Goal: Information Seeking & Learning: Learn about a topic

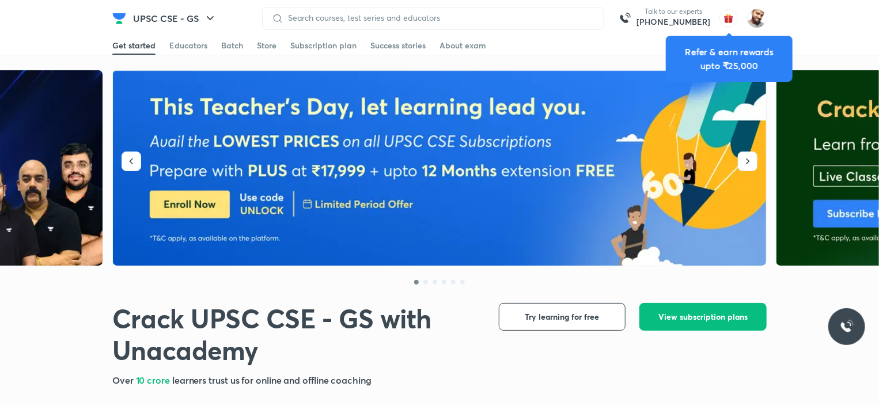
click at [832, 36] on div "Get started Educators Batch Store Subscription plan Success stories About exam" at bounding box center [439, 45] width 879 height 19
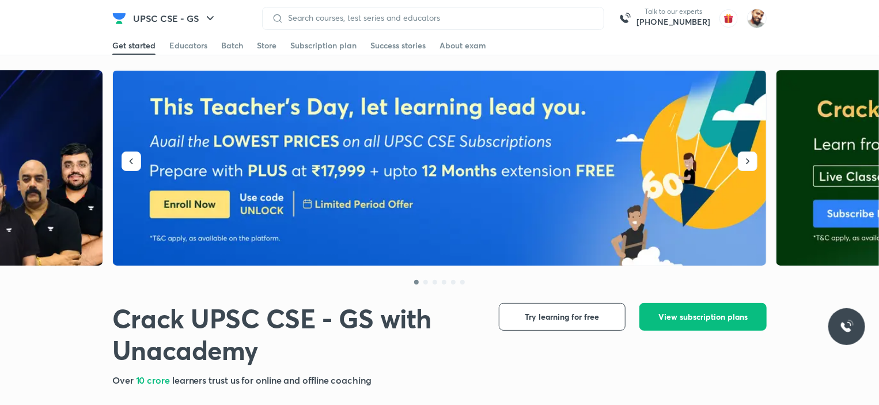
scroll to position [173, 0]
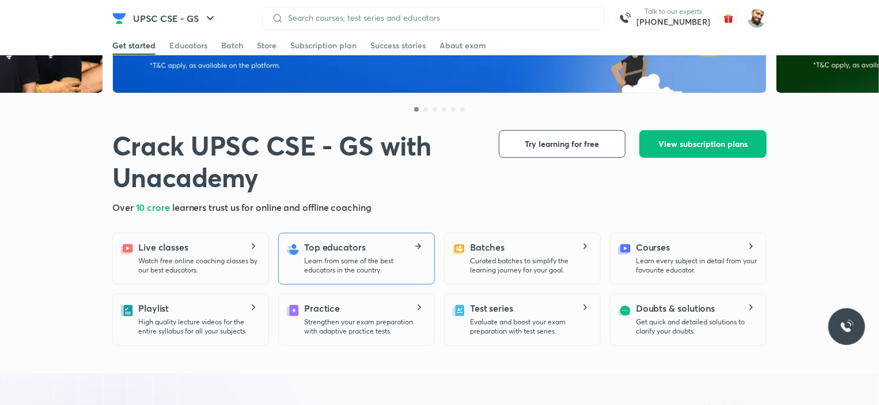
click at [360, 247] on h5 "Top educators" at bounding box center [335, 247] width 62 height 14
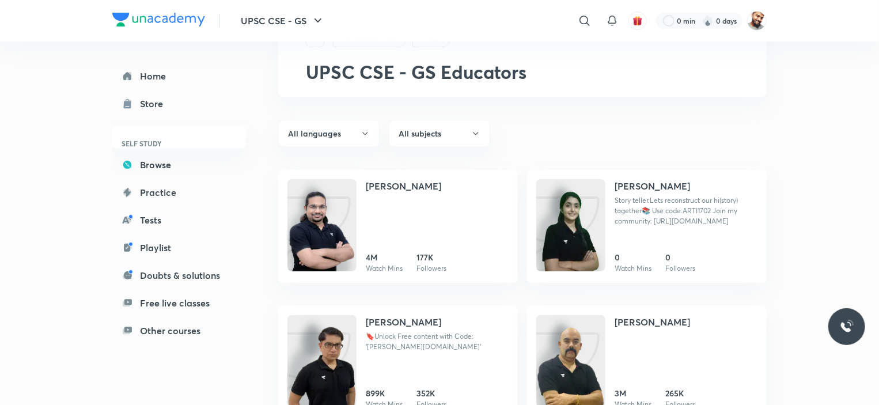
scroll to position [230, 0]
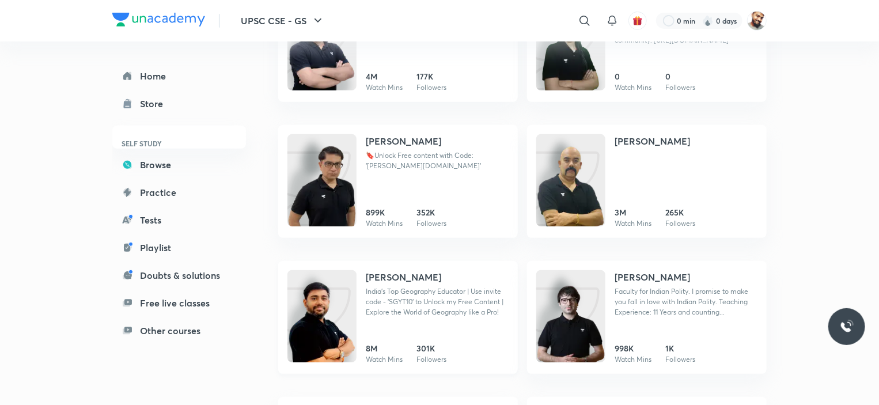
click at [384, 277] on h4 "[PERSON_NAME]" at bounding box center [403, 277] width 75 height 14
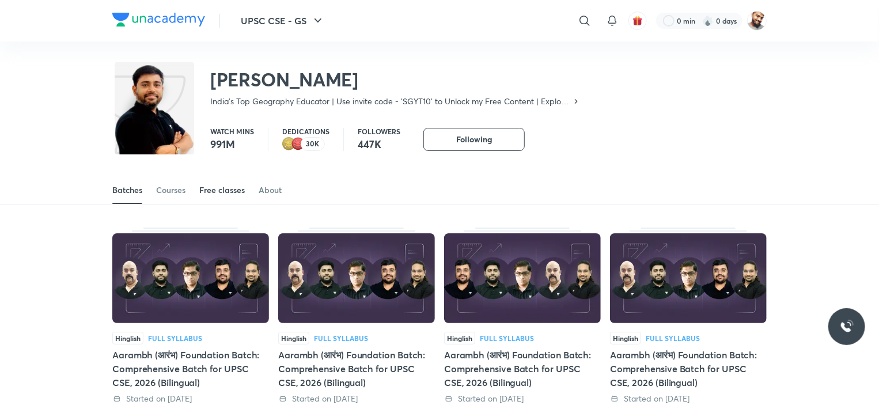
click at [207, 188] on div "Free classes" at bounding box center [222, 190] width 46 height 12
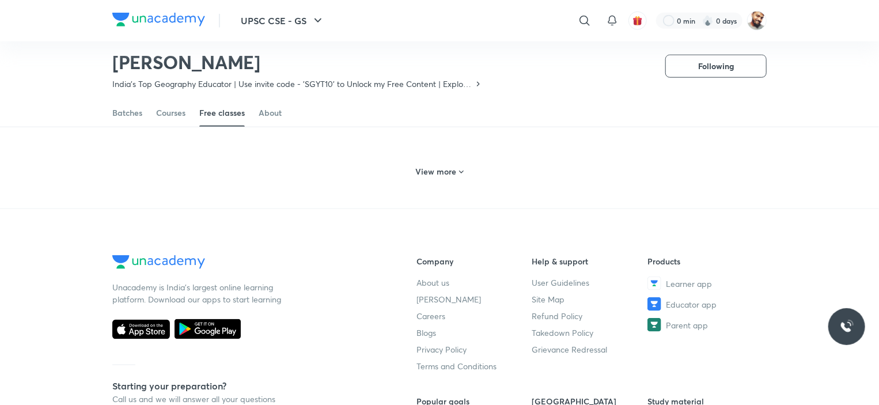
scroll to position [495, 0]
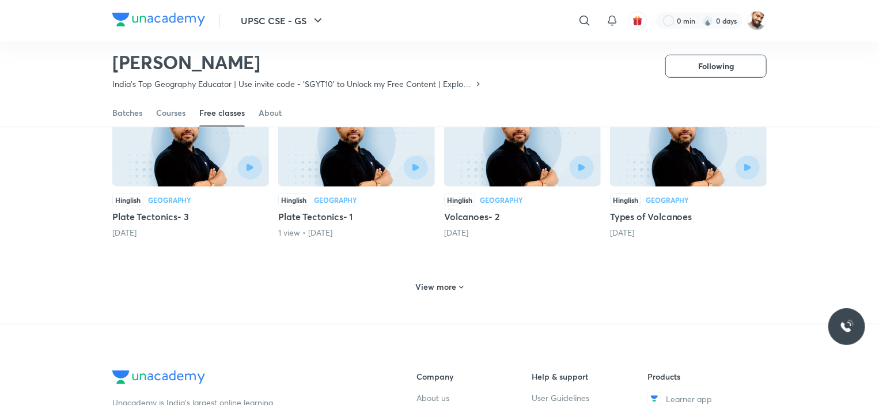
click at [440, 281] on h6 "View more" at bounding box center [436, 287] width 41 height 12
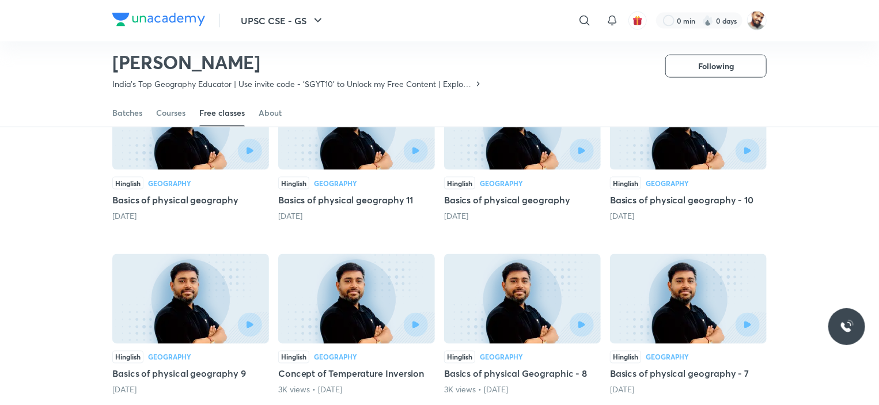
scroll to position [841, 0]
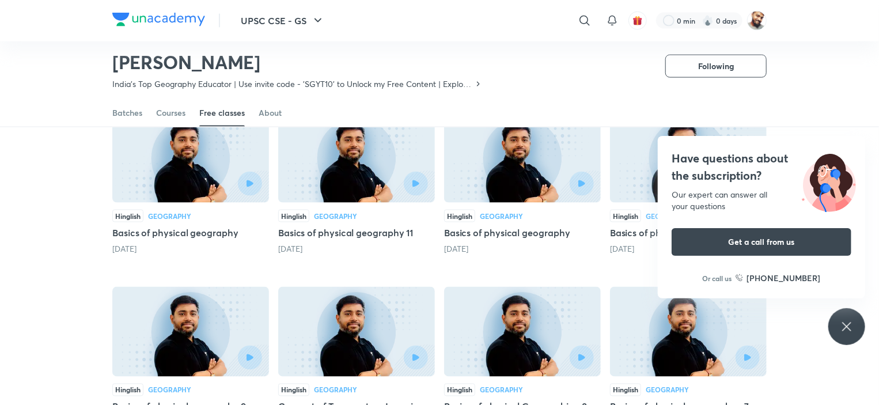
click at [841, 327] on icon at bounding box center [847, 327] width 14 height 14
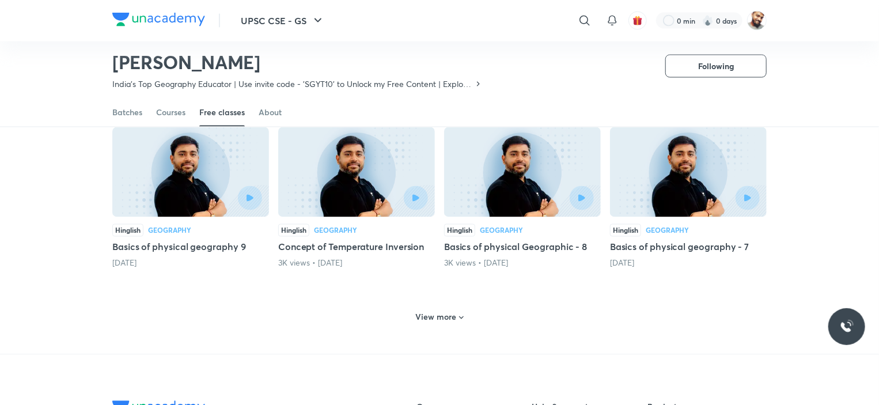
scroll to position [1013, 0]
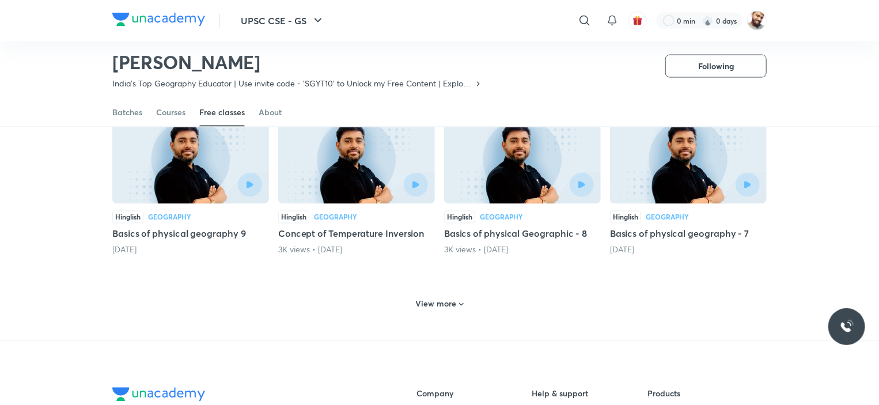
click at [454, 298] on h6 "View more" at bounding box center [436, 304] width 41 height 12
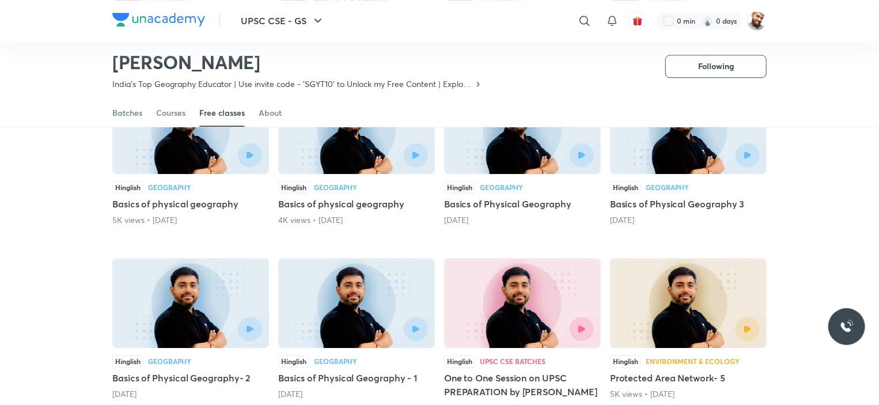
scroll to position [1474, 0]
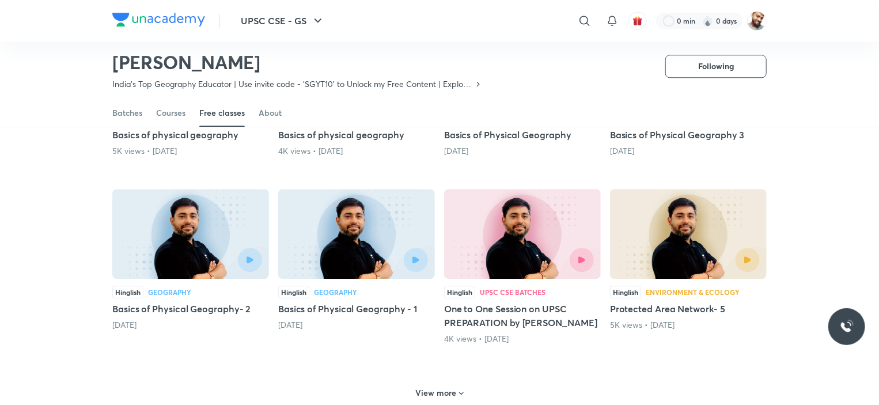
click at [321, 302] on h5 "Basics of Physical Geography - 1" at bounding box center [356, 309] width 157 height 14
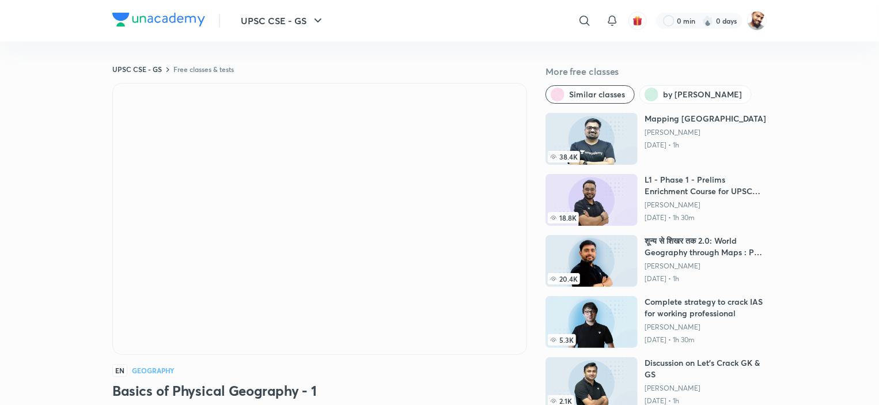
click at [418, 366] on div "EN Geography" at bounding box center [319, 370] width 415 height 13
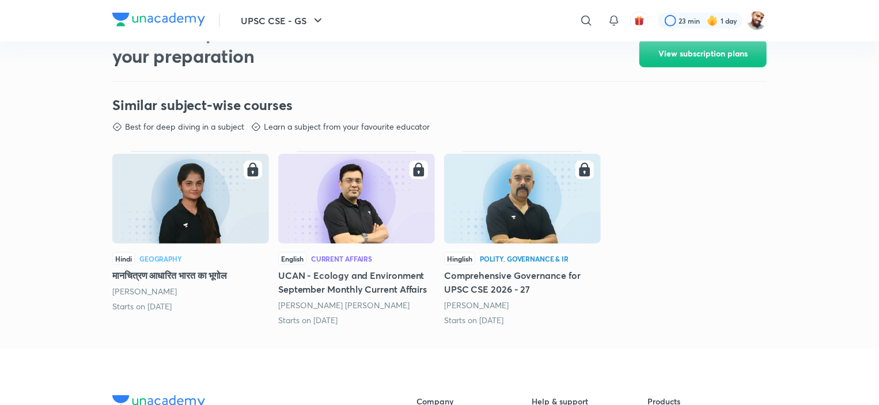
scroll to position [519, 0]
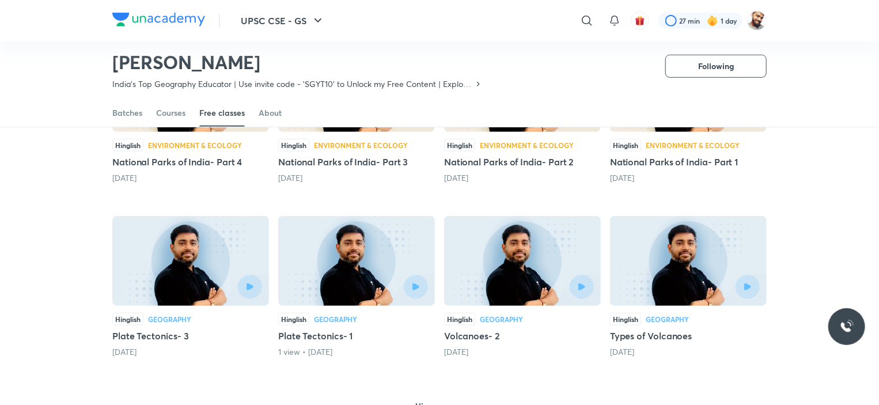
scroll to position [452, 0]
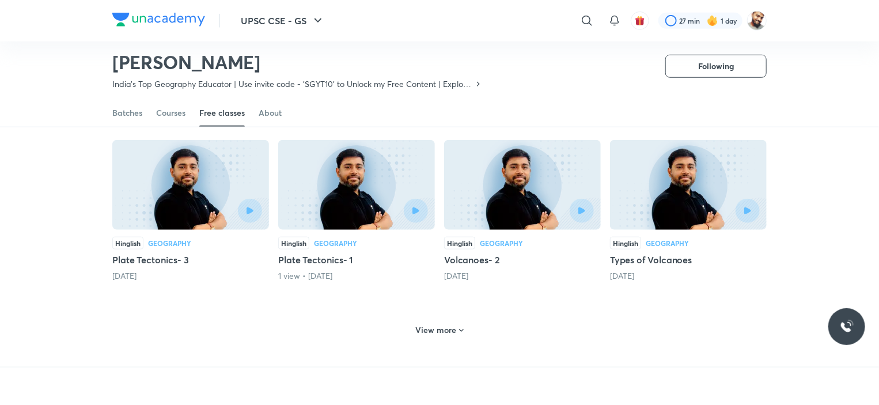
click at [451, 324] on h6 "View more" at bounding box center [436, 330] width 41 height 12
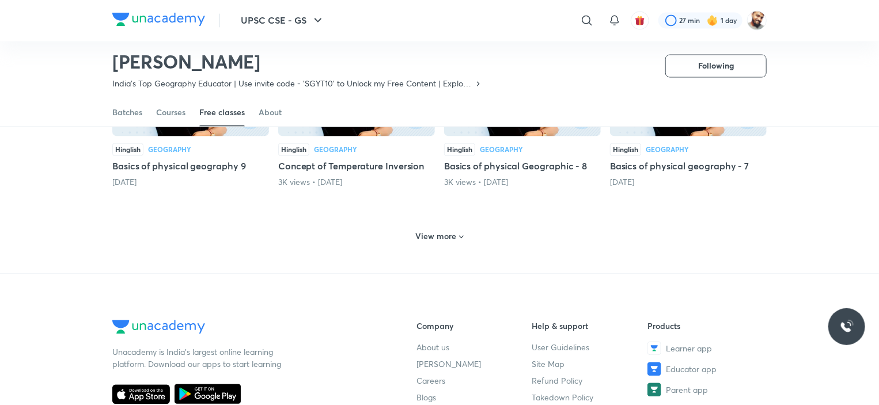
scroll to position [1085, 0]
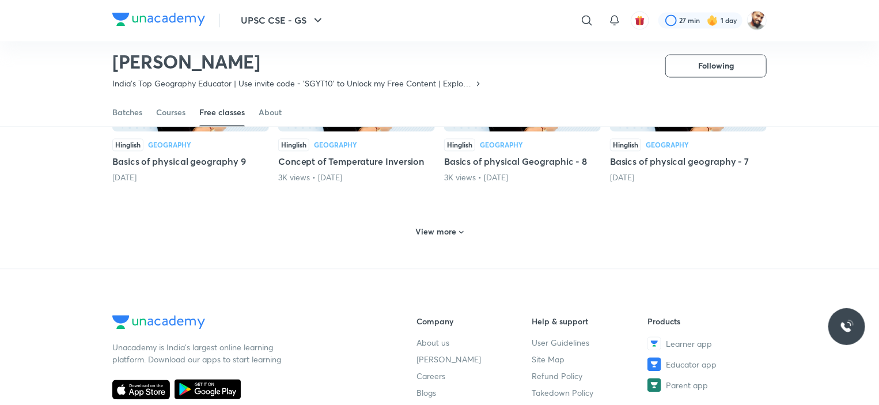
click at [433, 226] on h6 "View more" at bounding box center [436, 232] width 41 height 12
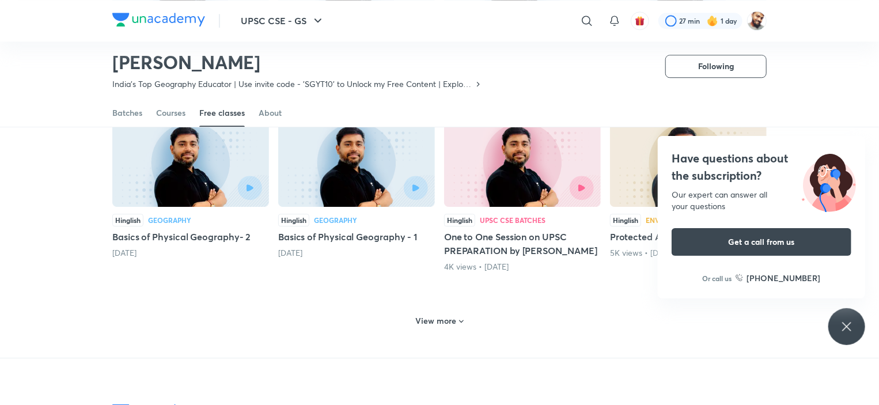
scroll to position [1489, 0]
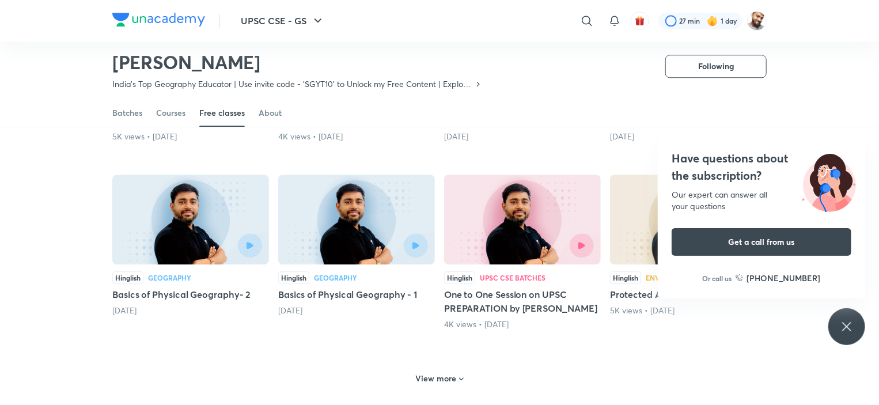
click at [841, 324] on icon at bounding box center [847, 327] width 14 height 14
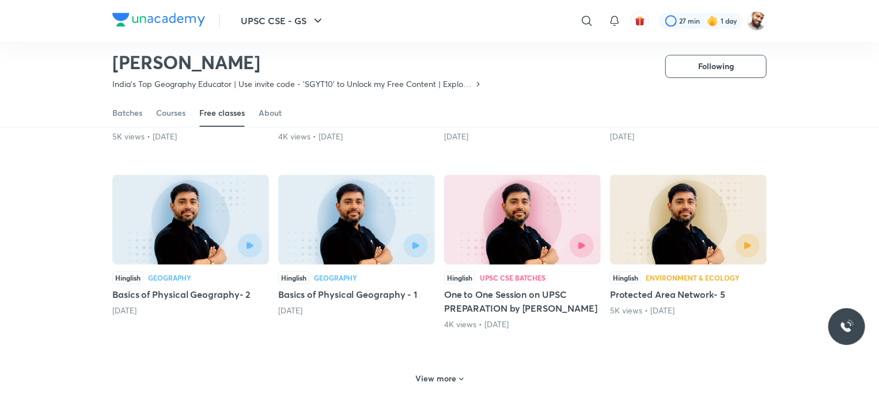
click at [176, 288] on h5 "Basics of Physical Geography- 2" at bounding box center [190, 295] width 157 height 14
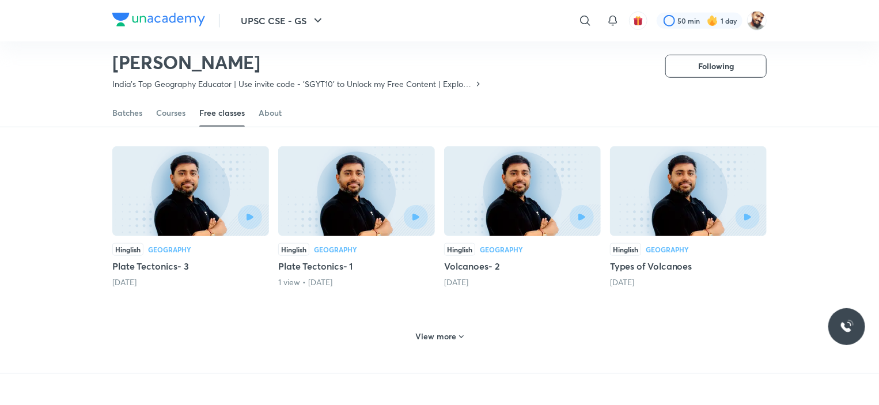
scroll to position [453, 0]
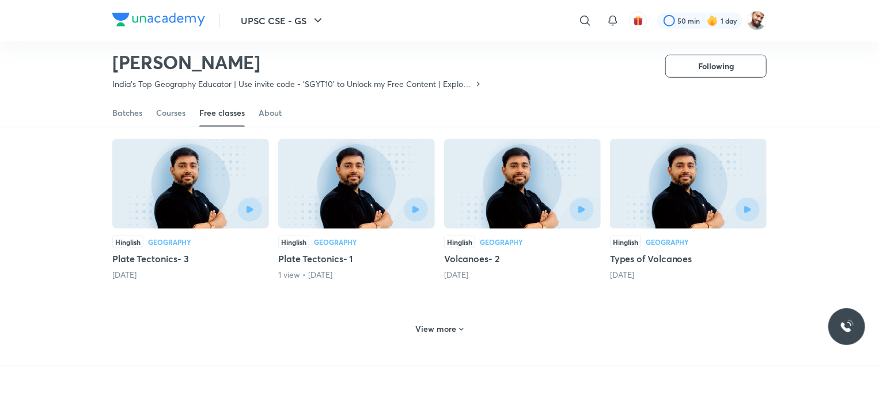
click at [440, 323] on h6 "View more" at bounding box center [436, 329] width 41 height 12
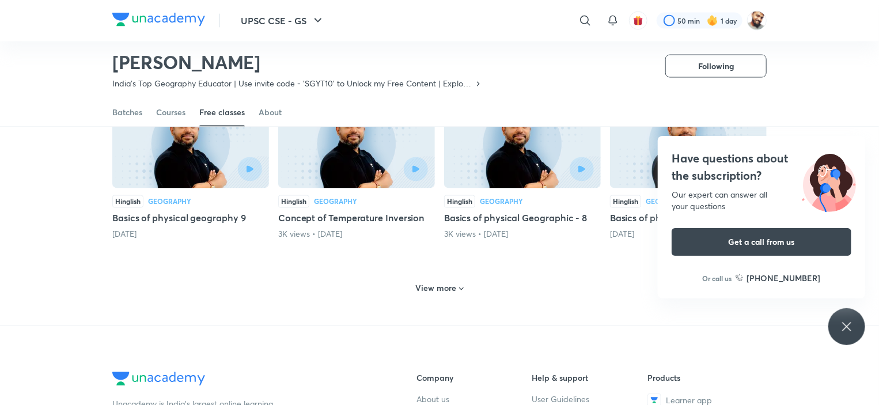
scroll to position [914, 0]
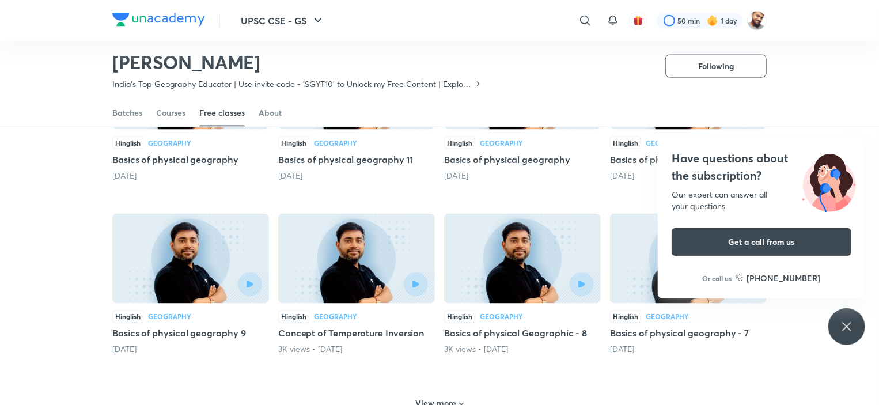
click at [433, 398] on h6 "View more" at bounding box center [436, 404] width 41 height 12
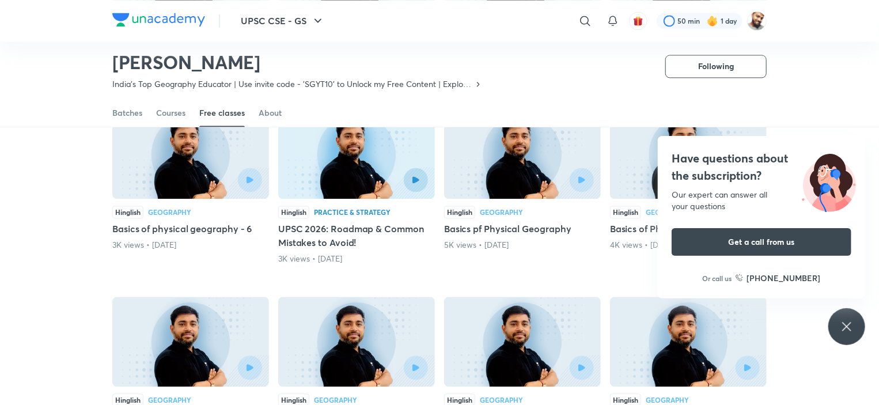
scroll to position [1259, 0]
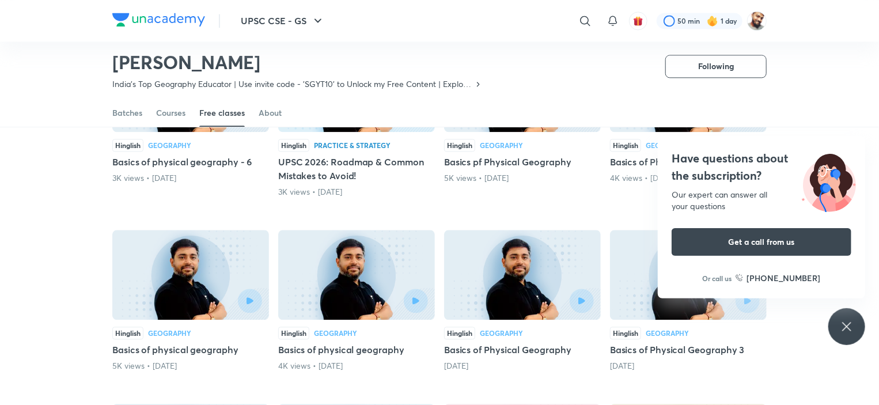
click at [837, 322] on div "Have questions about the subscription? Our expert can answer all your questions…" at bounding box center [847, 326] width 37 height 37
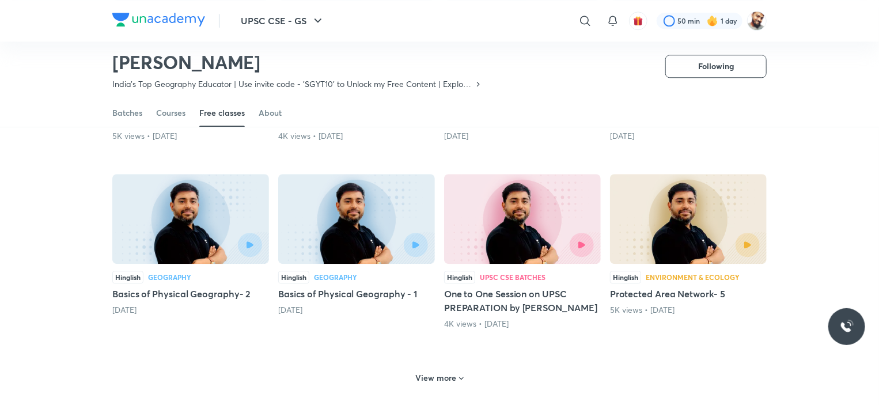
scroll to position [1490, 0]
click at [452, 372] on h6 "View more" at bounding box center [436, 378] width 41 height 12
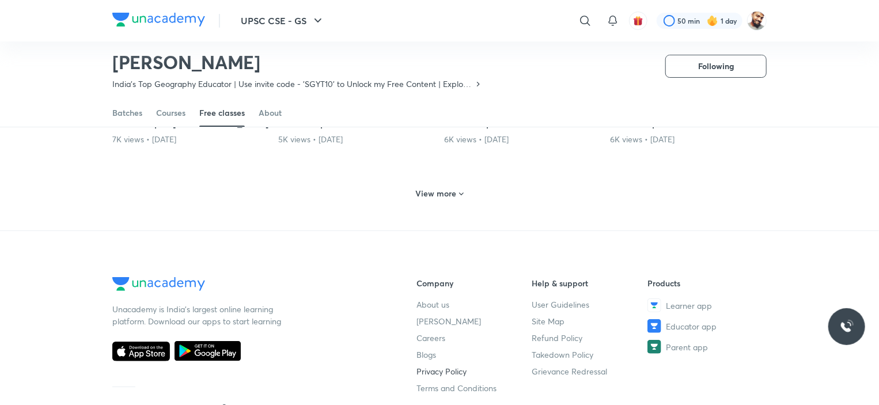
scroll to position [2124, 0]
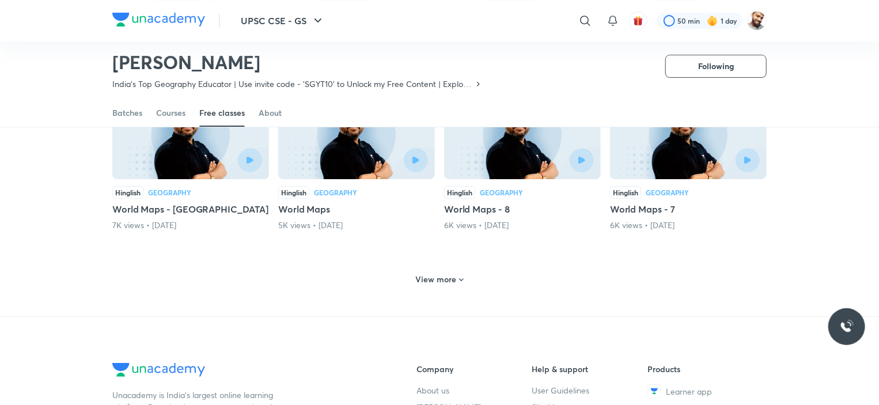
click at [451, 274] on h6 "View more" at bounding box center [436, 280] width 41 height 12
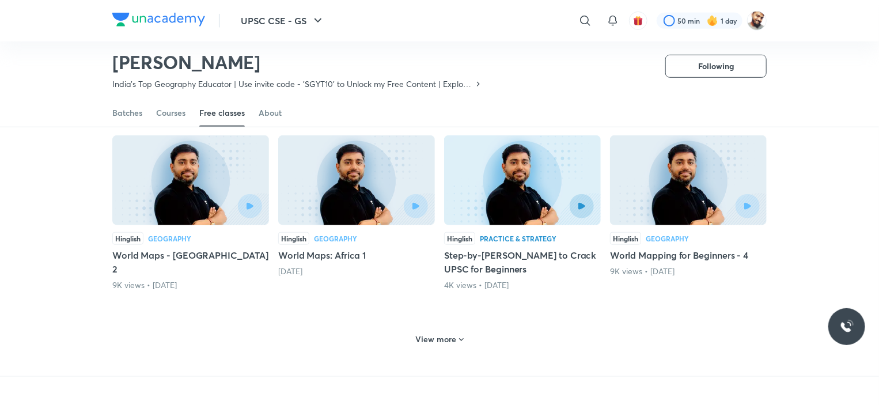
scroll to position [2642, 0]
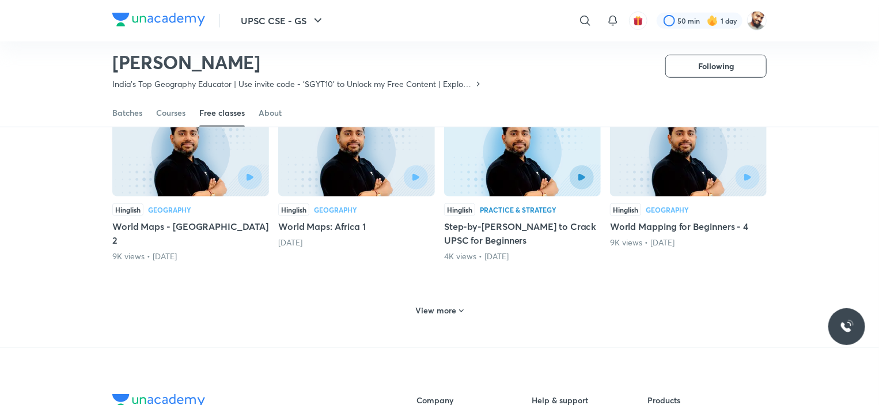
click at [440, 305] on h6 "View more" at bounding box center [436, 311] width 41 height 12
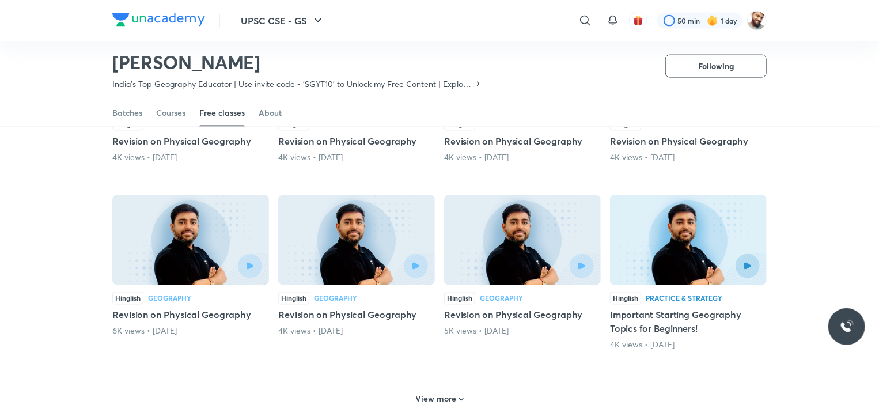
scroll to position [3161, 0]
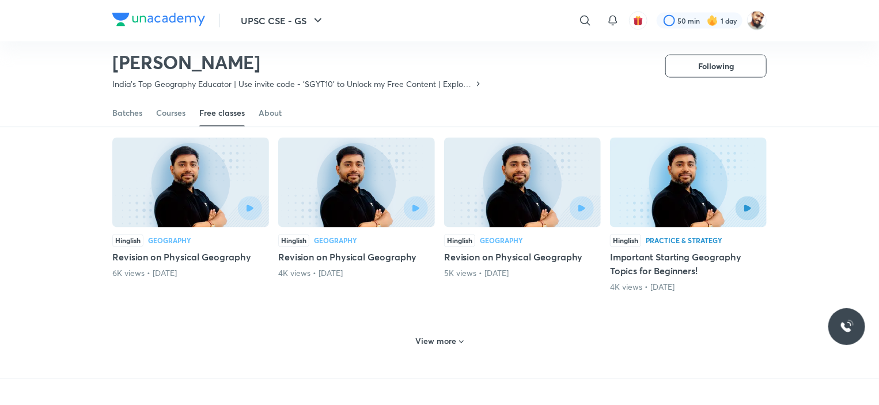
click at [436, 336] on h6 "View more" at bounding box center [436, 342] width 41 height 12
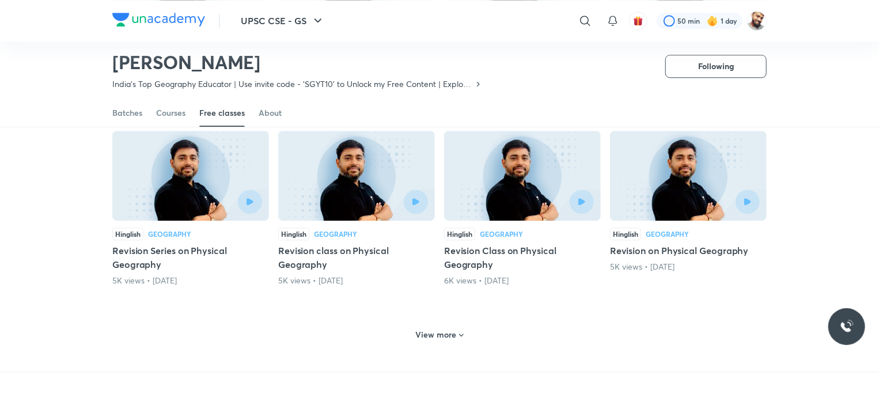
scroll to position [3737, 0]
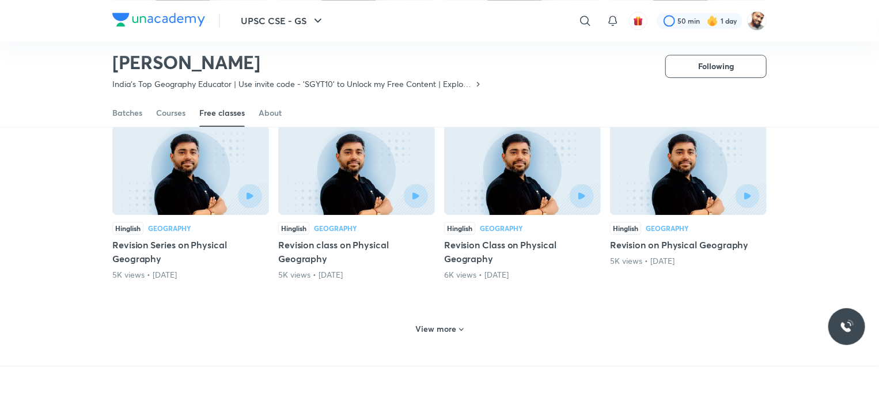
click at [444, 323] on h6 "View more" at bounding box center [436, 329] width 41 height 12
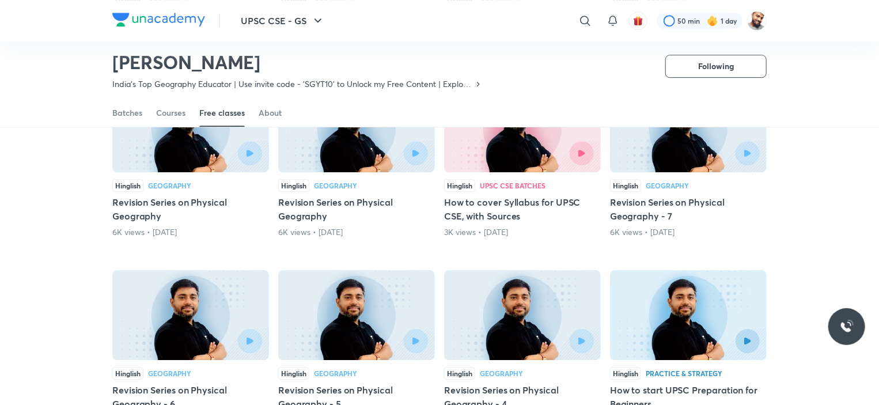
scroll to position [4198, 0]
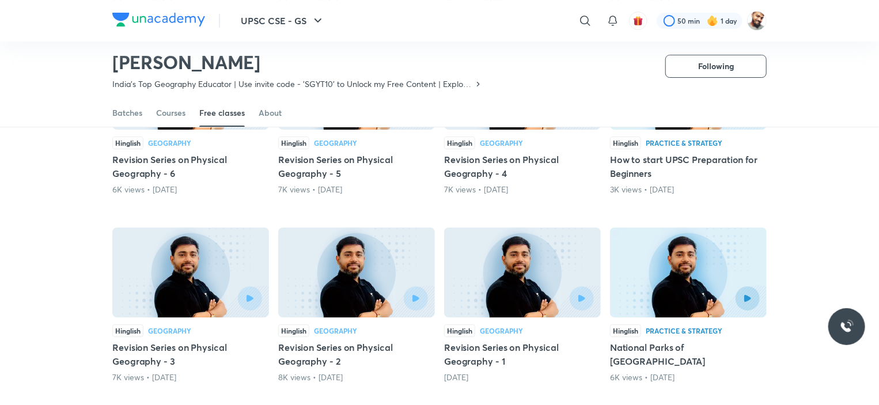
click at [177, 341] on h5 "Revision Series on Physical Geography - 3" at bounding box center [190, 355] width 157 height 28
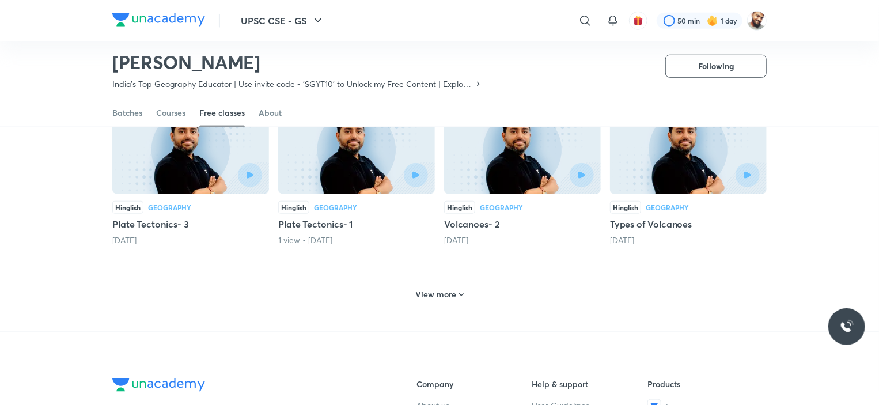
scroll to position [510, 0]
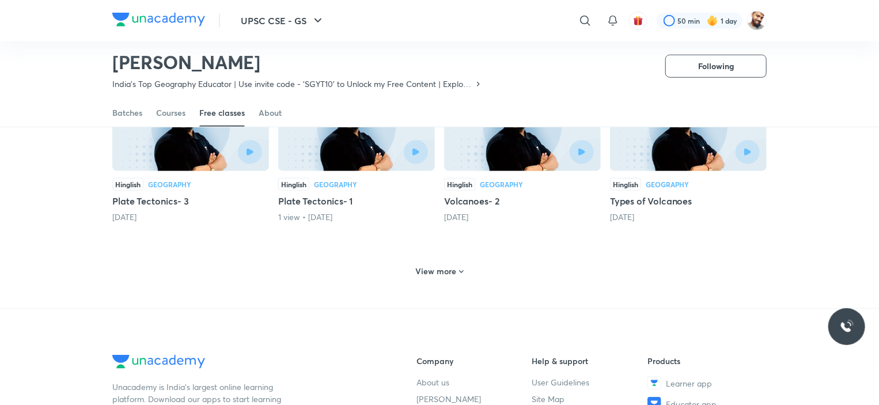
click at [426, 263] on div "View more" at bounding box center [439, 271] width 57 height 18
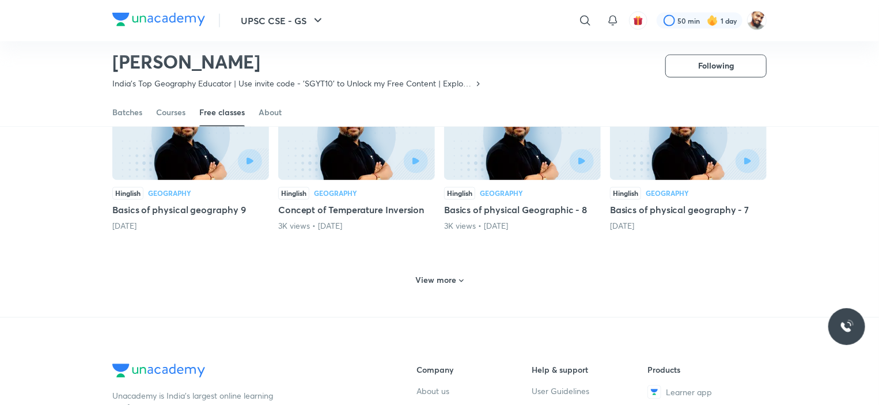
scroll to position [1029, 0]
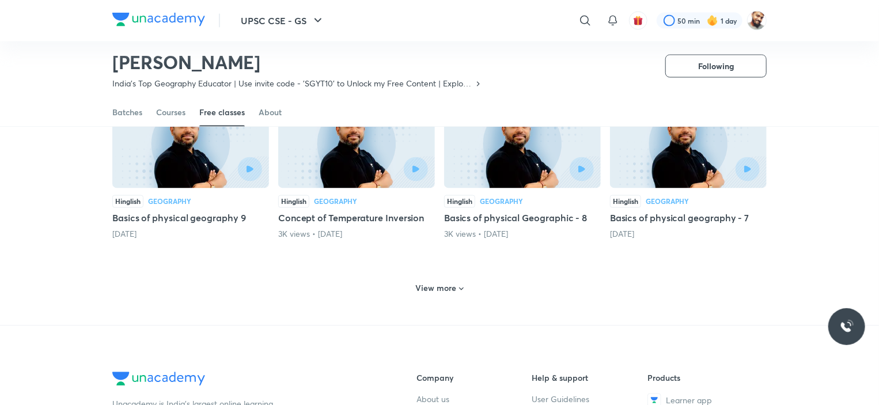
click at [432, 283] on h6 "View more" at bounding box center [436, 289] width 41 height 12
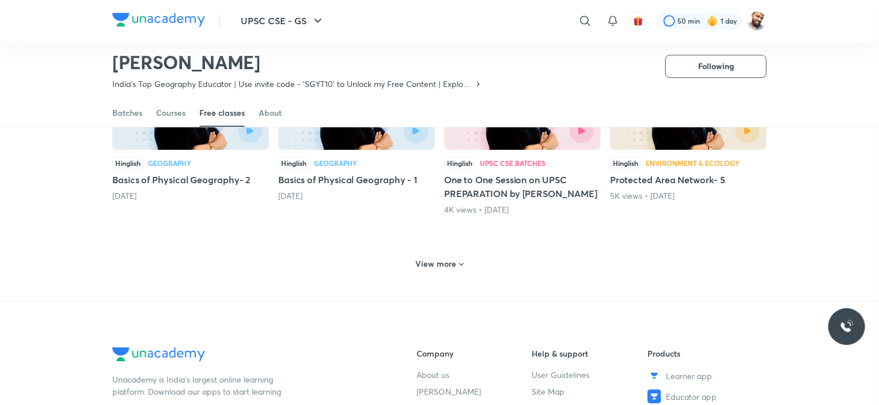
scroll to position [1605, 0]
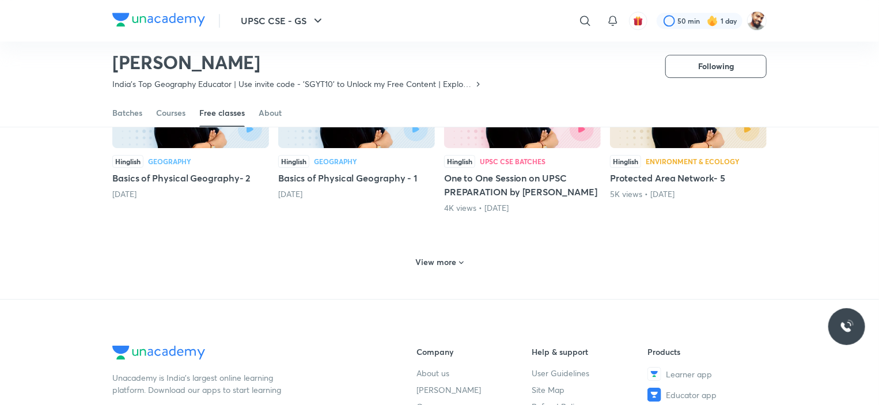
click at [446, 256] on h6 "View more" at bounding box center [436, 262] width 41 height 12
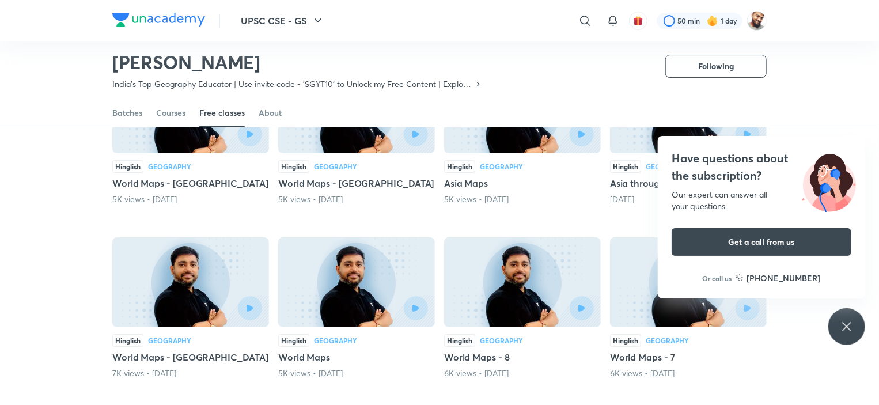
scroll to position [2066, 0]
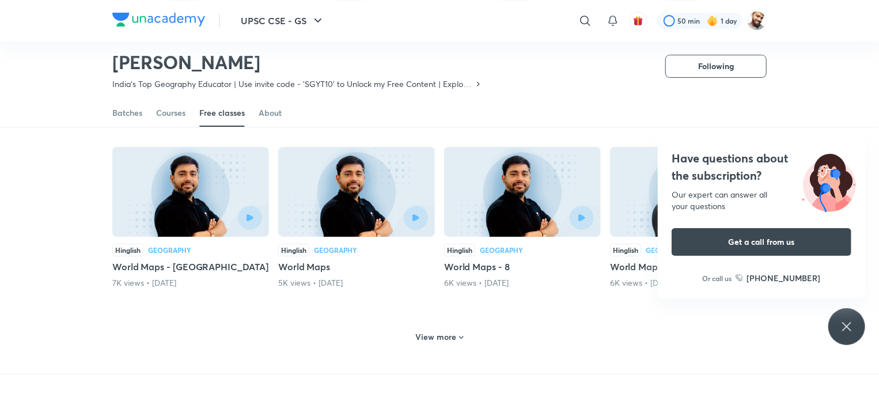
click at [438, 328] on div "View more" at bounding box center [439, 337] width 57 height 18
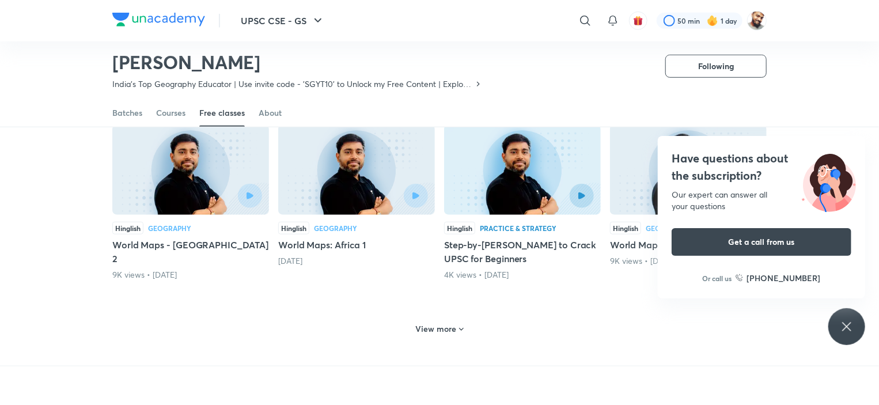
scroll to position [2700, 0]
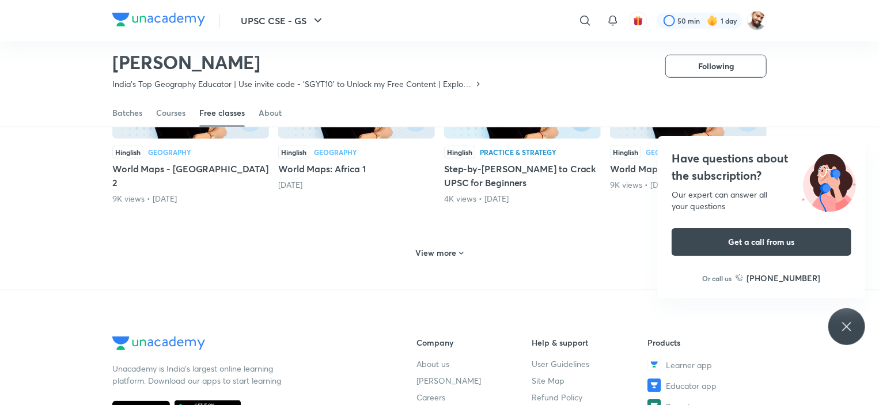
click at [438, 244] on div "View more" at bounding box center [439, 253] width 57 height 18
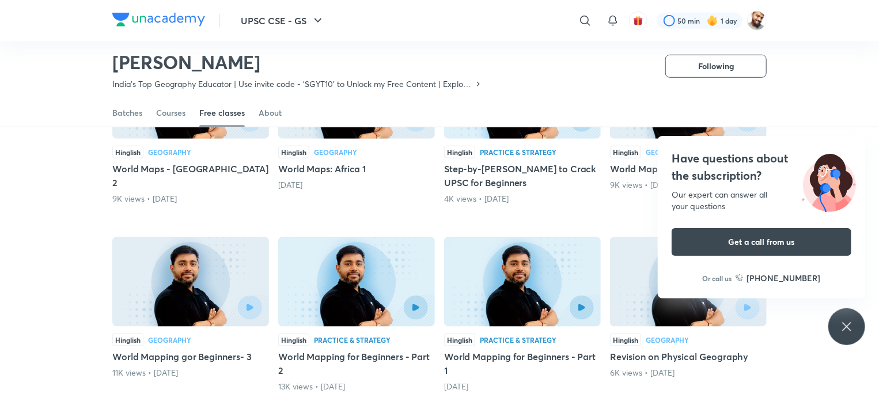
click at [852, 327] on icon at bounding box center [847, 327] width 14 height 14
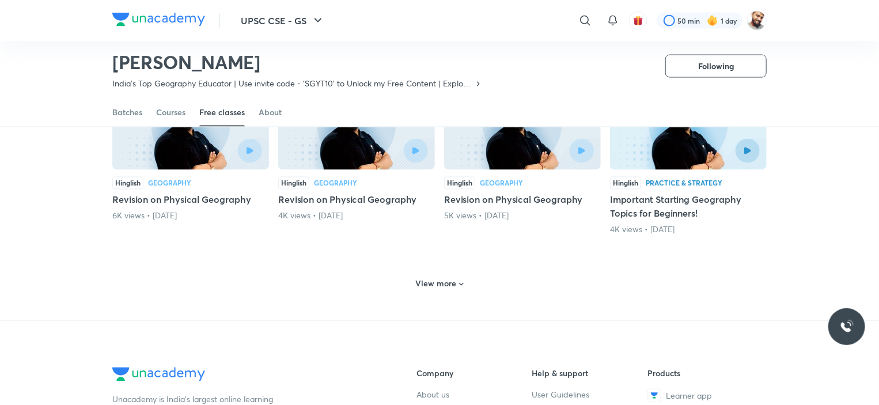
scroll to position [3103, 0]
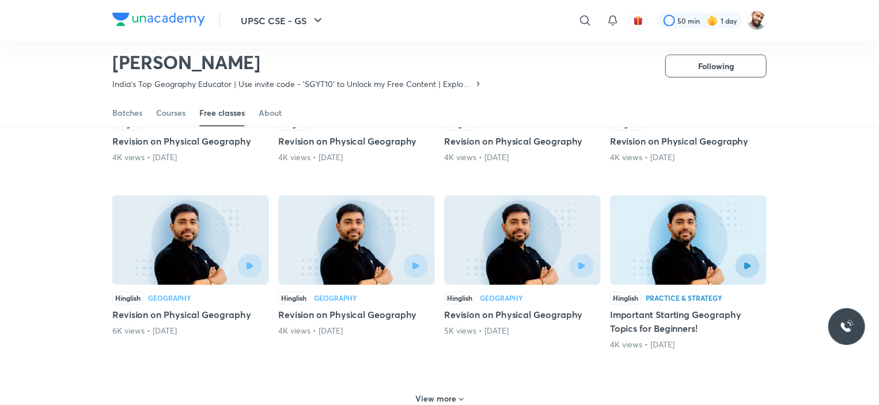
click at [444, 394] on h6 "View more" at bounding box center [436, 400] width 41 height 12
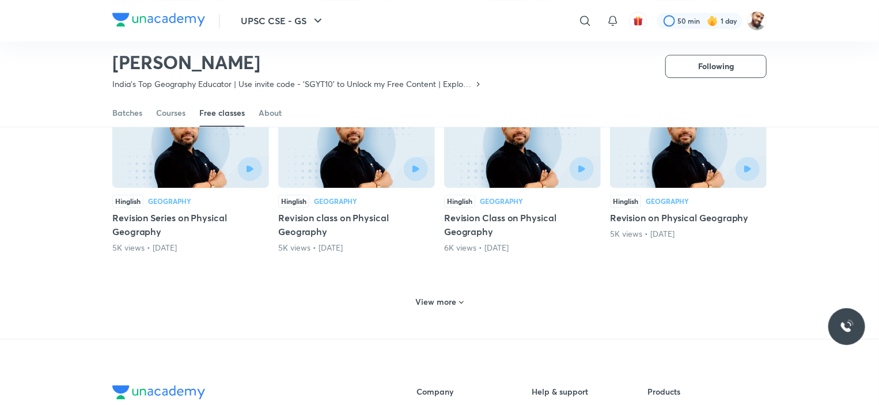
scroll to position [3679, 0]
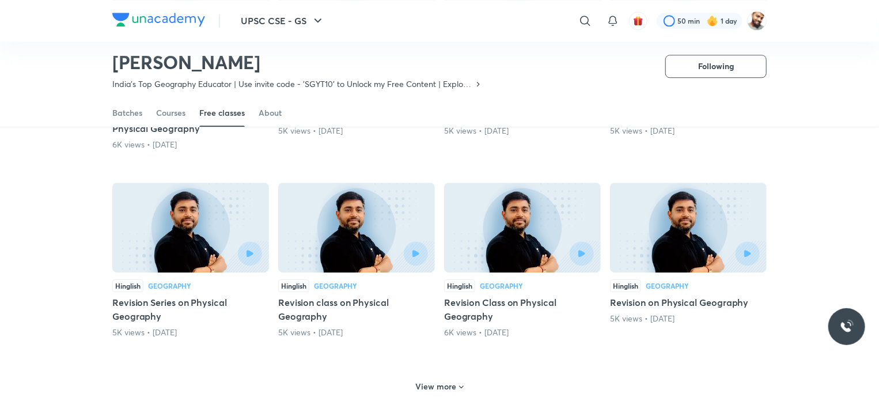
click at [440, 381] on h6 "View more" at bounding box center [436, 387] width 41 height 12
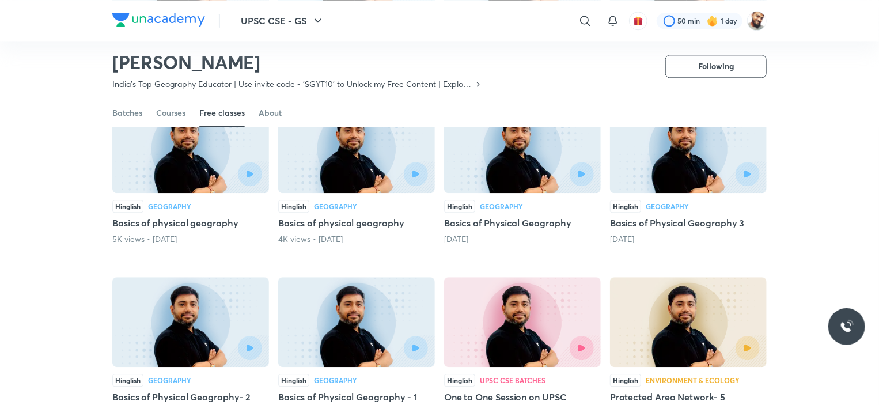
scroll to position [1317, 0]
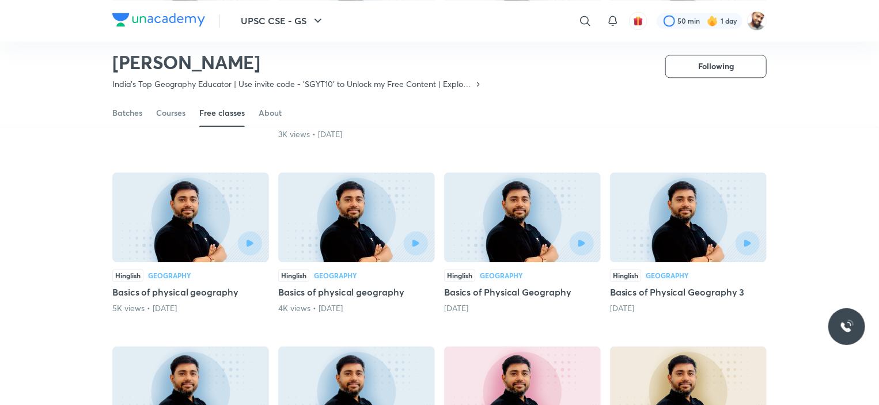
click at [673, 285] on h5 "Basics of Physical Geography 3" at bounding box center [688, 292] width 157 height 14
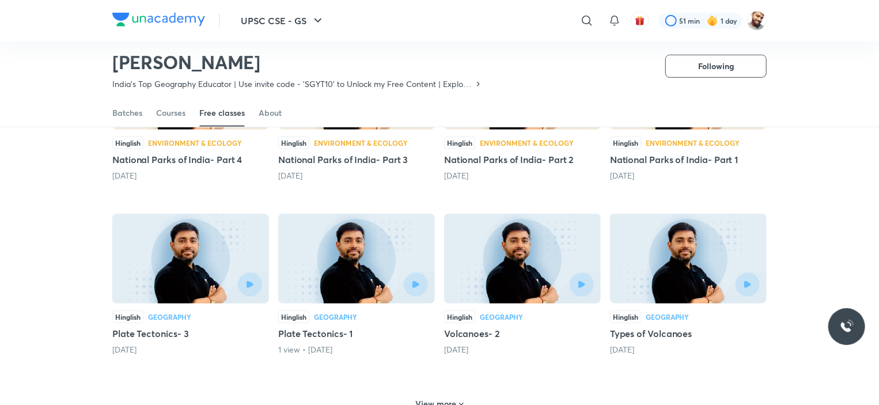
scroll to position [510, 0]
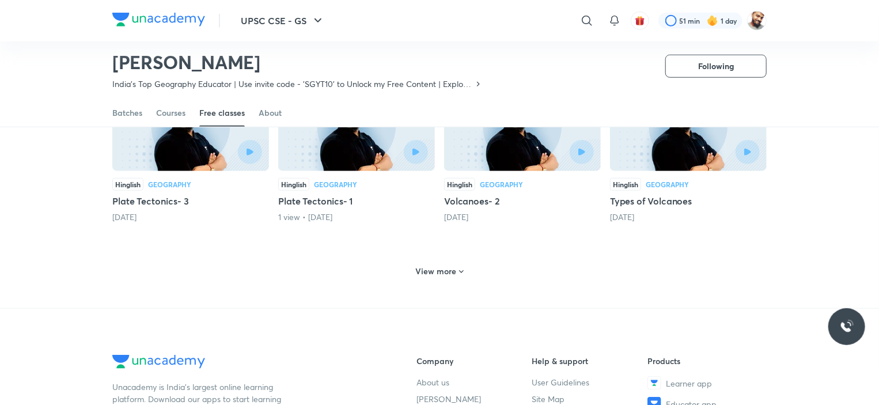
click at [441, 266] on h6 "View more" at bounding box center [436, 272] width 41 height 12
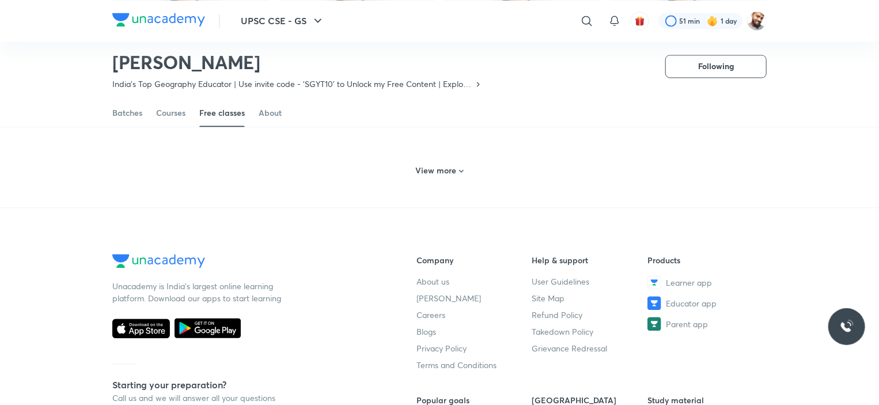
scroll to position [1087, 0]
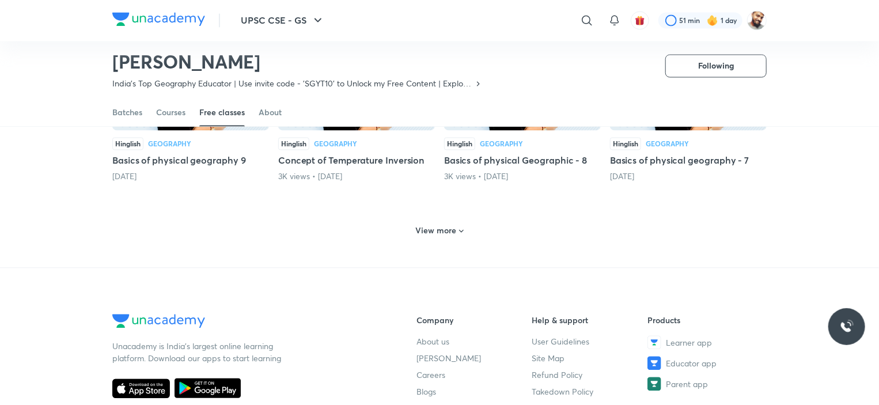
click at [440, 225] on h6 "View more" at bounding box center [436, 231] width 41 height 12
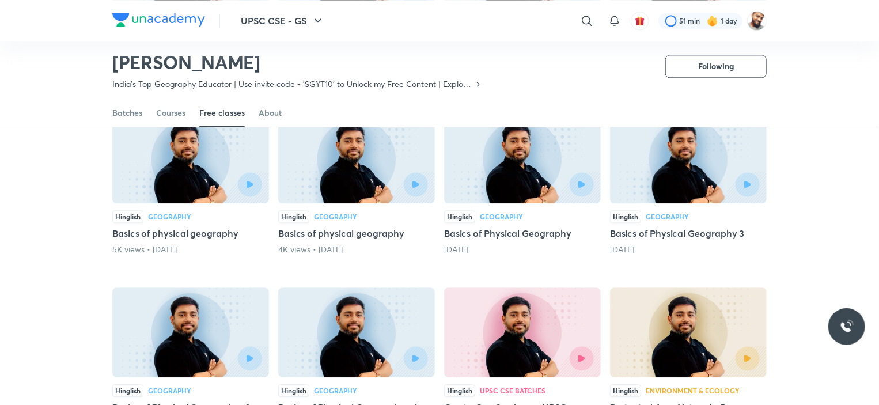
scroll to position [1375, 0]
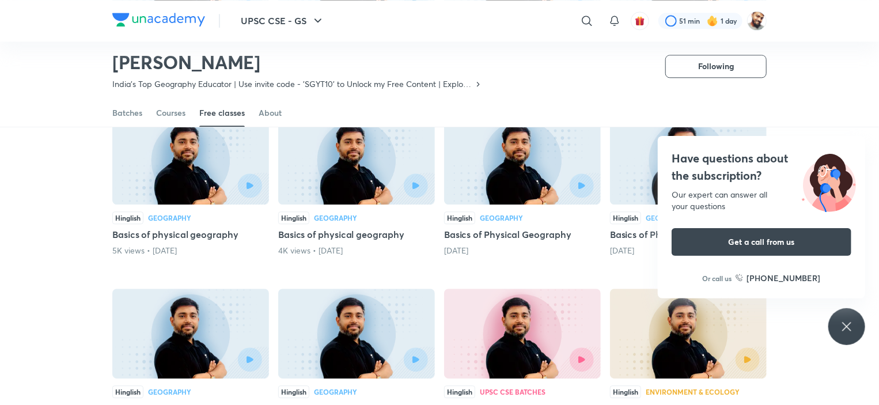
click at [856, 324] on div "Have questions about the subscription? Our expert can answer all your questions…" at bounding box center [847, 326] width 37 height 37
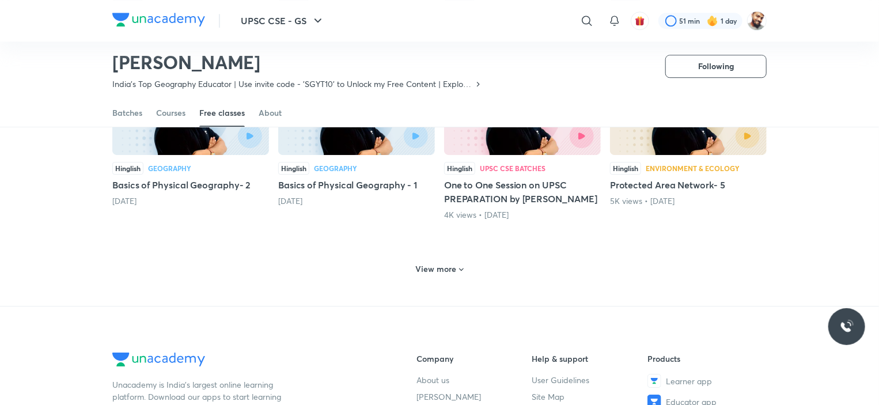
scroll to position [1605, 0]
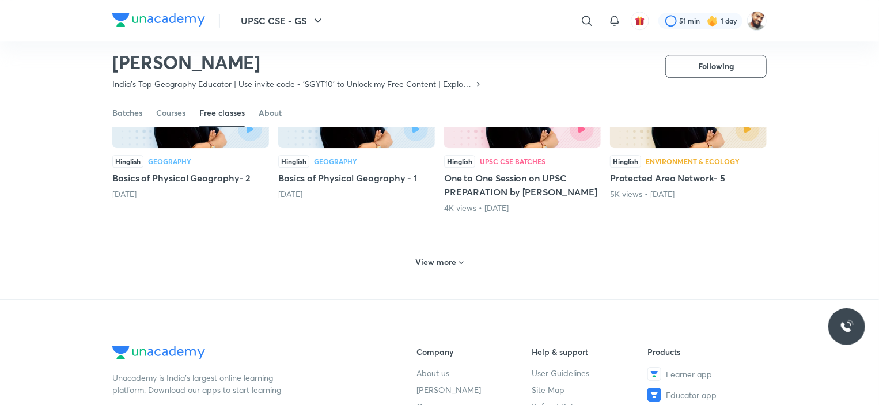
click at [447, 256] on h6 "View more" at bounding box center [436, 262] width 41 height 12
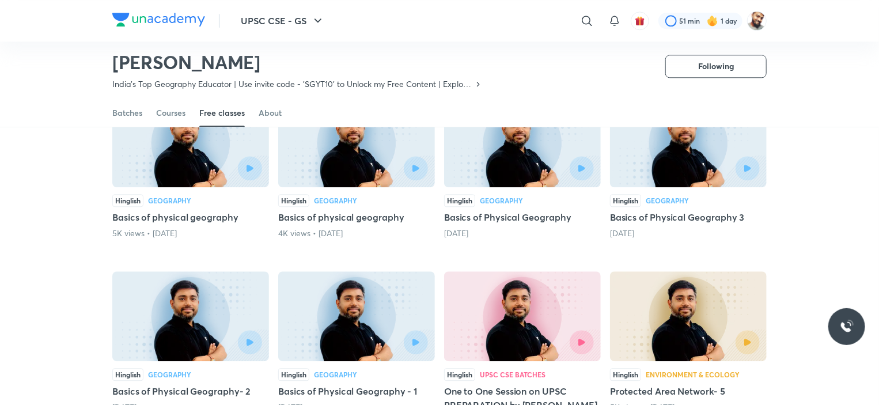
scroll to position [1375, 0]
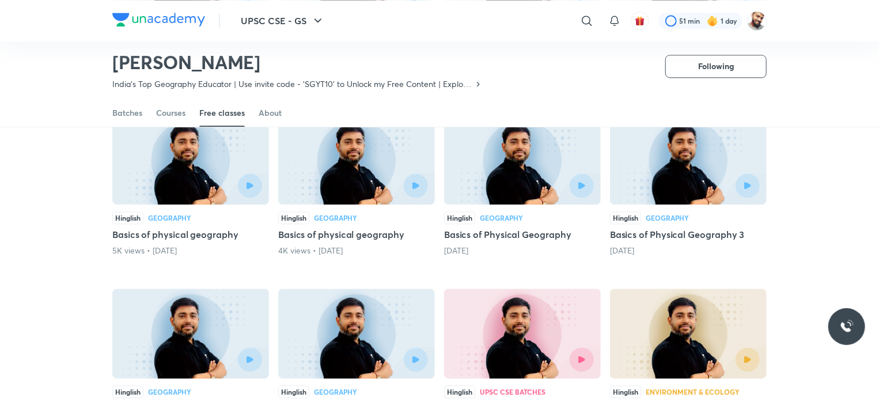
click at [501, 228] on h5 "Basics of Physical Geography" at bounding box center [522, 235] width 157 height 14
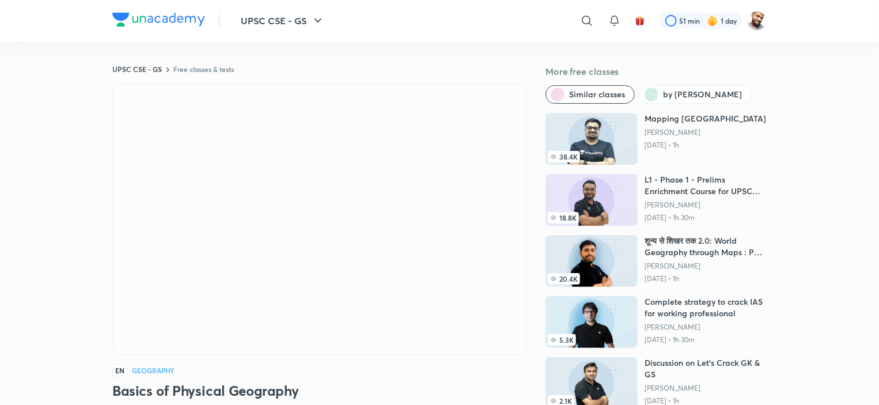
click at [403, 11] on div "​" at bounding box center [493, 21] width 212 height 28
click at [449, 369] on div "EN Geography" at bounding box center [319, 370] width 415 height 13
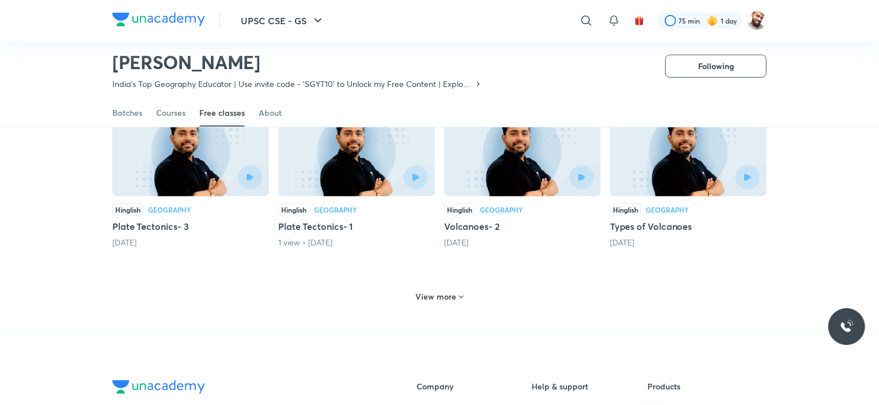
scroll to position [452, 0]
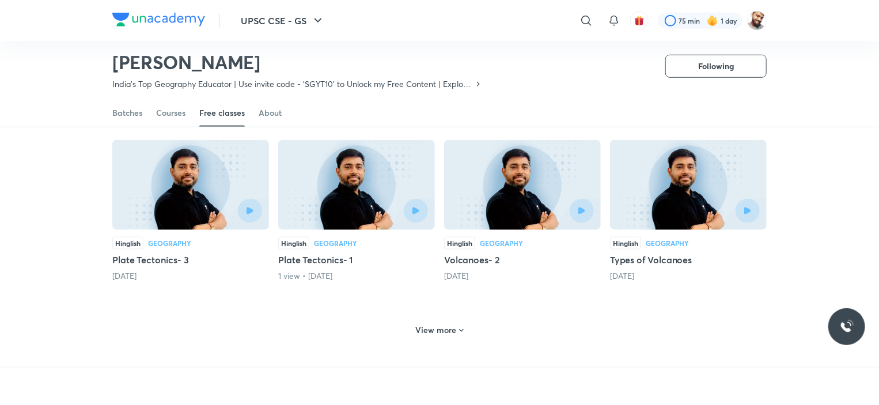
click at [444, 324] on h6 "View more" at bounding box center [436, 330] width 41 height 12
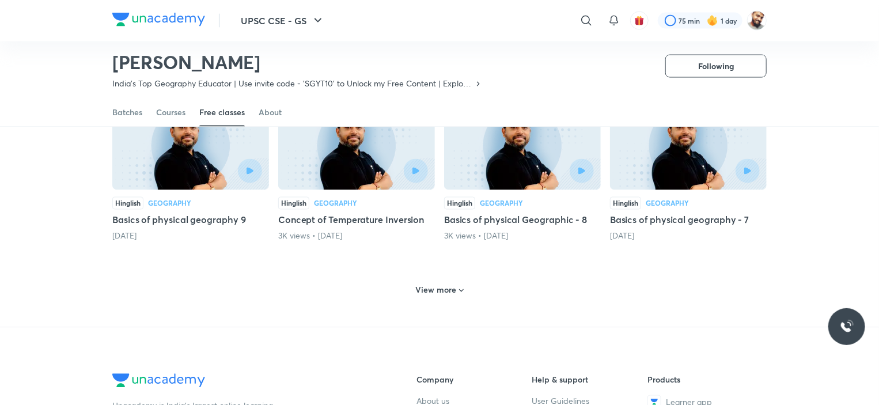
scroll to position [1028, 0]
click at [462, 281] on div "View more" at bounding box center [439, 290] width 57 height 18
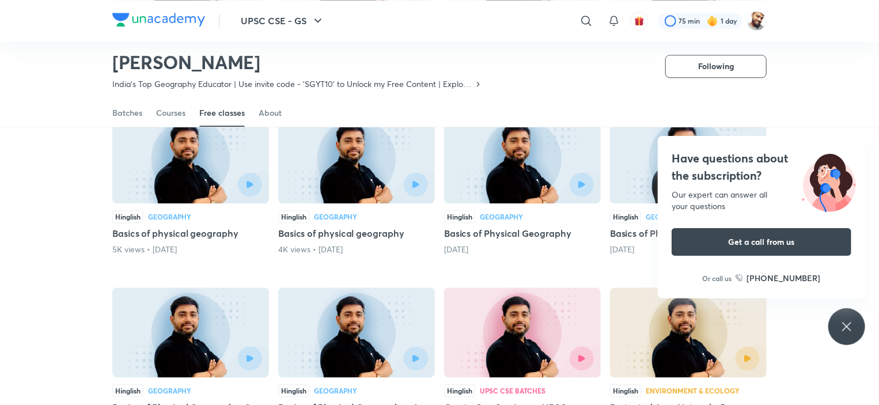
scroll to position [1374, 0]
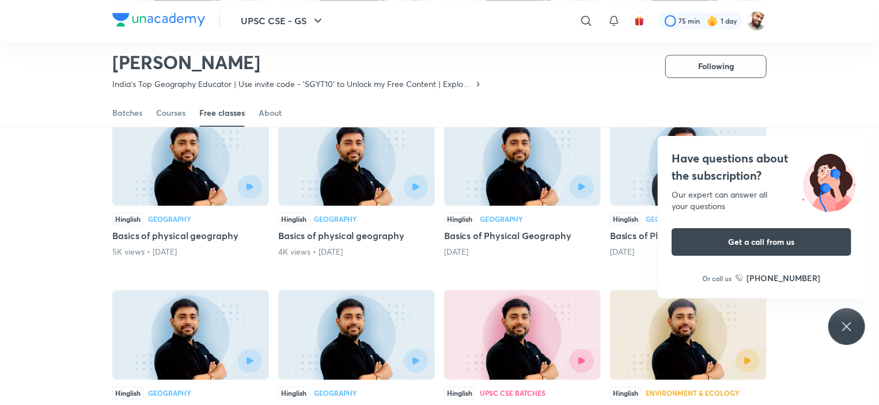
click at [833, 318] on div "Have questions about the subscription? Our expert can answer all your questions…" at bounding box center [847, 326] width 37 height 37
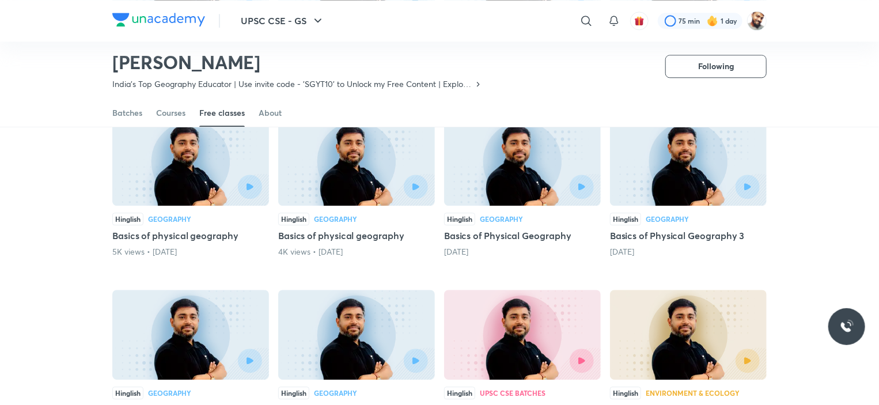
click at [332, 229] on h5 "Basics of physical geography" at bounding box center [356, 236] width 157 height 14
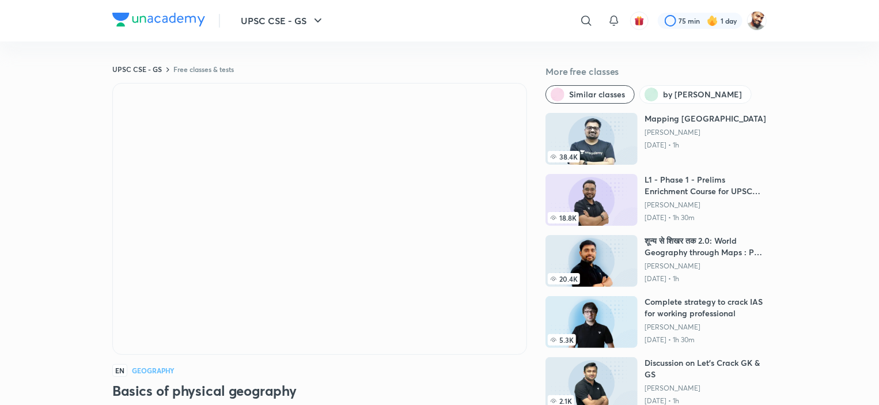
click at [596, 187] on img at bounding box center [592, 200] width 92 height 52
